Goal: Task Accomplishment & Management: Use online tool/utility

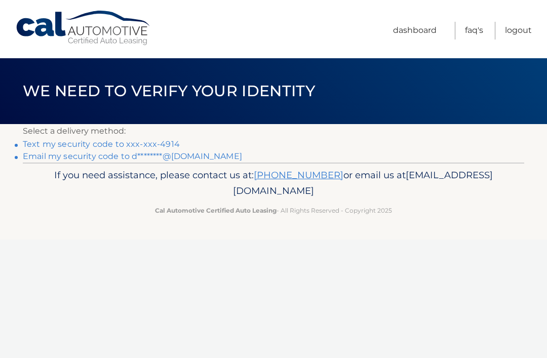
click at [96, 141] on link "Text my security code to xxx-xxx-4914" at bounding box center [101, 144] width 157 height 10
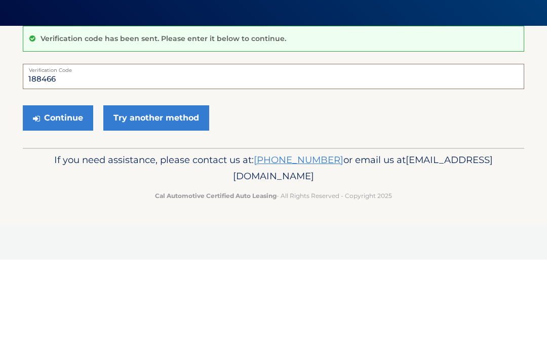
type input "188466"
click at [63, 203] on button "Continue" at bounding box center [58, 215] width 70 height 25
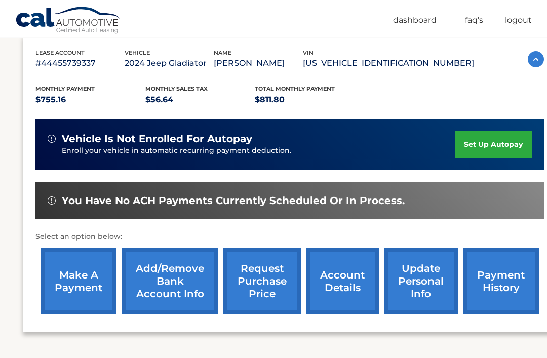
scroll to position [177, 0]
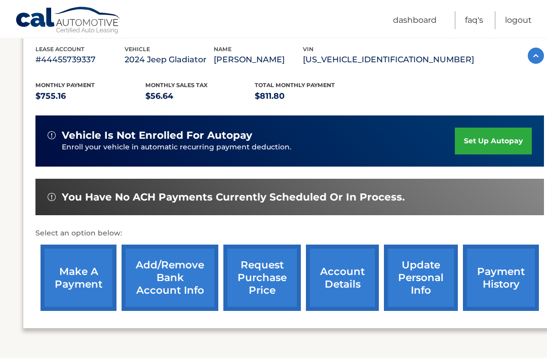
click at [79, 299] on link "make a payment" at bounding box center [78, 278] width 76 height 66
click at [88, 251] on link "make a payment" at bounding box center [78, 278] width 76 height 66
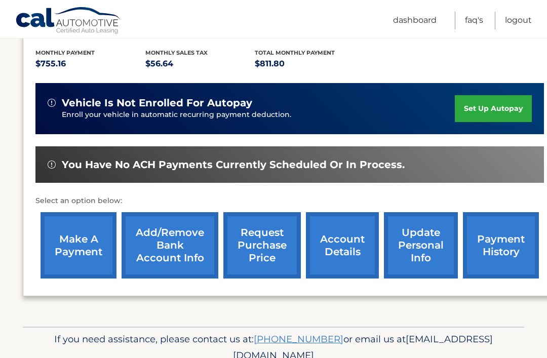
click at [75, 237] on link "make a payment" at bounding box center [78, 245] width 76 height 66
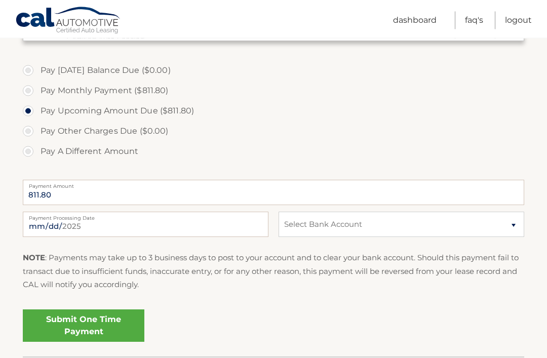
scroll to position [290, 0]
click at [509, 226] on select "Select Bank Account Checking BANK OF AMERICA, N.A. *****6281 Checking BANK OF A…" at bounding box center [400, 224] width 245 height 25
select select "MTYyOGJlMjMtMmQyZS00NDY5LTg1NDYtZDhhOTBlZDE4Nzky"
click at [93, 327] on link "Submit One Time Payment" at bounding box center [83, 325] width 121 height 32
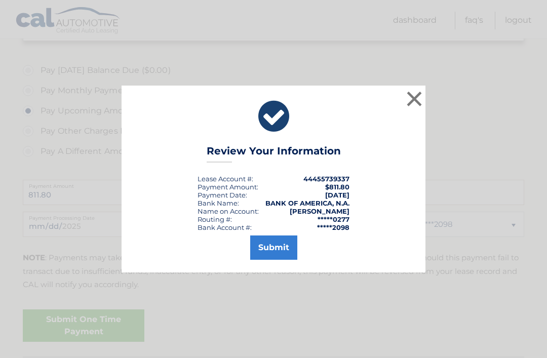
click at [275, 260] on button "Submit" at bounding box center [273, 247] width 47 height 24
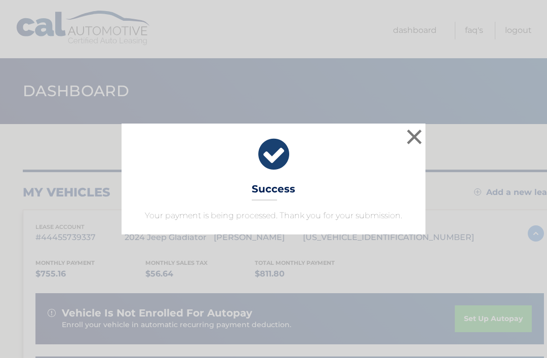
click at [414, 137] on button "×" at bounding box center [414, 137] width 20 height 20
